Goal: Task Accomplishment & Management: Complete application form

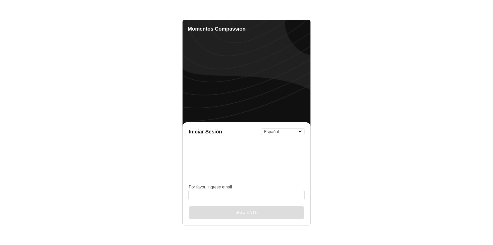
select select "es"
click at [239, 198] on input "Por favor, ingrese email" at bounding box center [247, 195] width 116 height 10
click at [235, 193] on input "Por favor, ingrese email" at bounding box center [247, 195] width 116 height 10
click at [220, 195] on input "Por favor, ingrese email" at bounding box center [247, 195] width 116 height 10
click at [206, 193] on input "Por favor, ingrese email" at bounding box center [247, 195] width 116 height 10
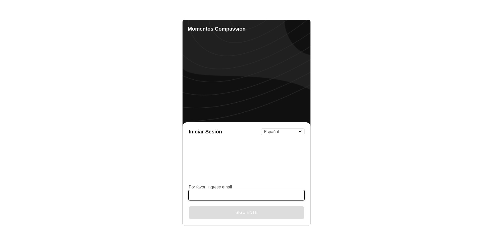
click at [217, 197] on input "Por favor, ingrese email" at bounding box center [247, 195] width 116 height 10
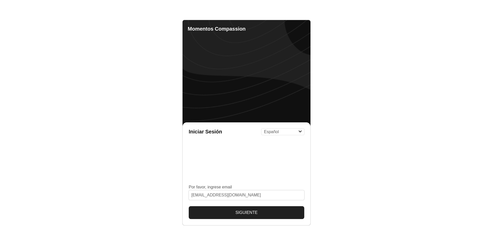
click at [235, 214] on button "Siguiente" at bounding box center [247, 212] width 116 height 13
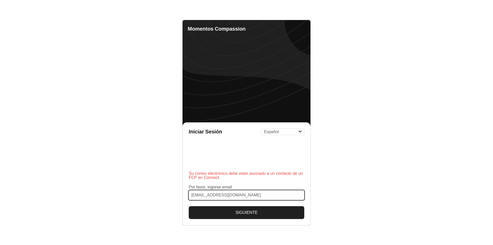
click at [219, 195] on input "[EMAIL_ADDRESS][DOMAIN_NAME]" at bounding box center [247, 195] width 116 height 10
type input "[EMAIL_ADDRESS][DOMAIN_NAME]"
click at [189, 206] on button "Siguiente" at bounding box center [247, 212] width 116 height 13
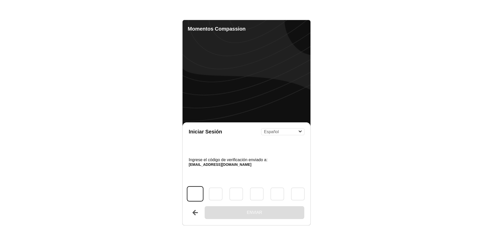
click at [197, 193] on input "Código" at bounding box center [194, 194] width 15 height 14
type input "1"
type input "5"
type input "7"
type input "0"
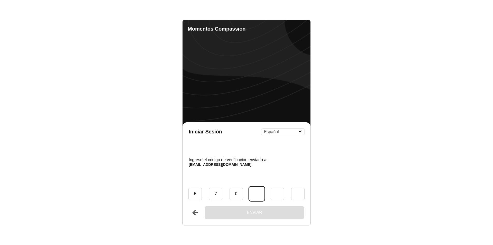
type input "3"
type input "8"
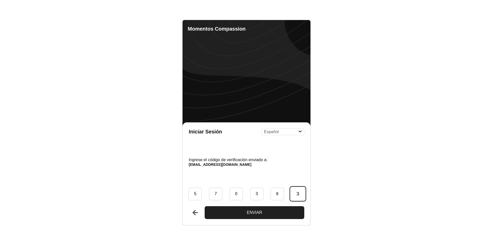
type input "3"
click at [205, 206] on button "Enviar" at bounding box center [255, 212] width 100 height 13
click at [253, 210] on button "Enviar" at bounding box center [255, 212] width 100 height 13
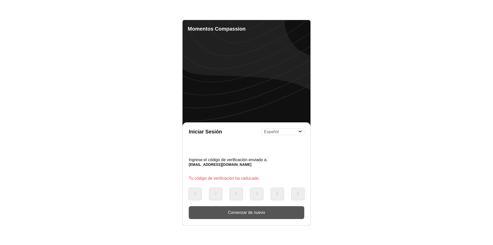
click at [224, 180] on div "Tu código de verificación ha caducado." at bounding box center [247, 178] width 116 height 13
click at [245, 212] on button "Comenzar de nuevo" at bounding box center [247, 212] width 116 height 13
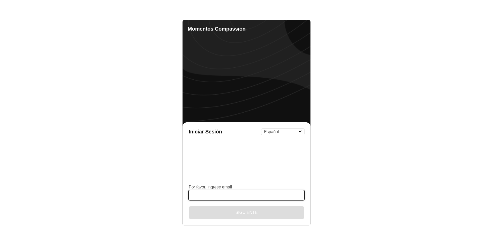
click at [237, 195] on input "Por favor, ingrese email" at bounding box center [247, 195] width 116 height 10
click at [215, 193] on input "at472407" at bounding box center [247, 195] width 116 height 10
paste input "@"
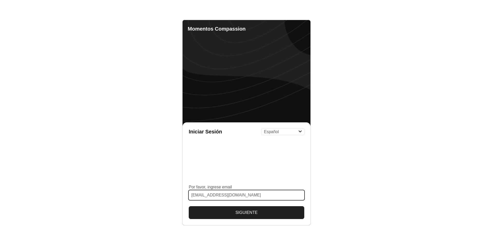
type input "[EMAIL_ADDRESS][DOMAIN_NAME]"
click at [189, 206] on button "Siguiente" at bounding box center [247, 212] width 116 height 13
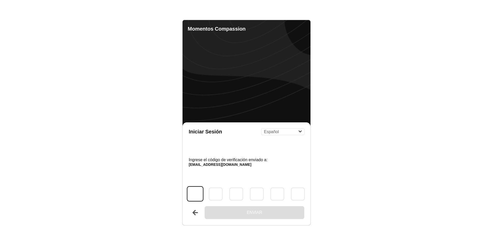
click at [192, 192] on input "Código" at bounding box center [194, 194] width 15 height 14
type input "0"
type input "9"
type input "5"
type input "8"
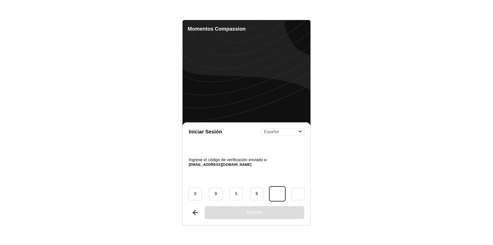
type input "4"
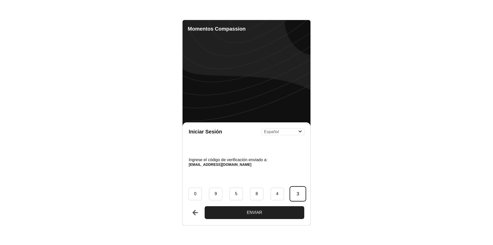
type input "3"
click at [205, 206] on button "Enviar" at bounding box center [255, 212] width 100 height 13
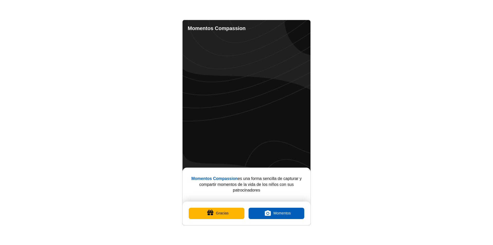
click at [221, 215] on button "Gracias" at bounding box center [217, 212] width 56 height 11
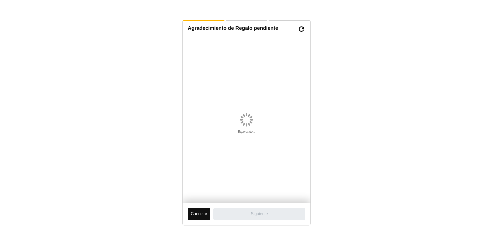
click at [121, 16] on body "Agradecimiento de Regalo pendiente Esperando... Cancelar Siguiente" at bounding box center [246, 122] width 493 height 245
